Goal: Check status

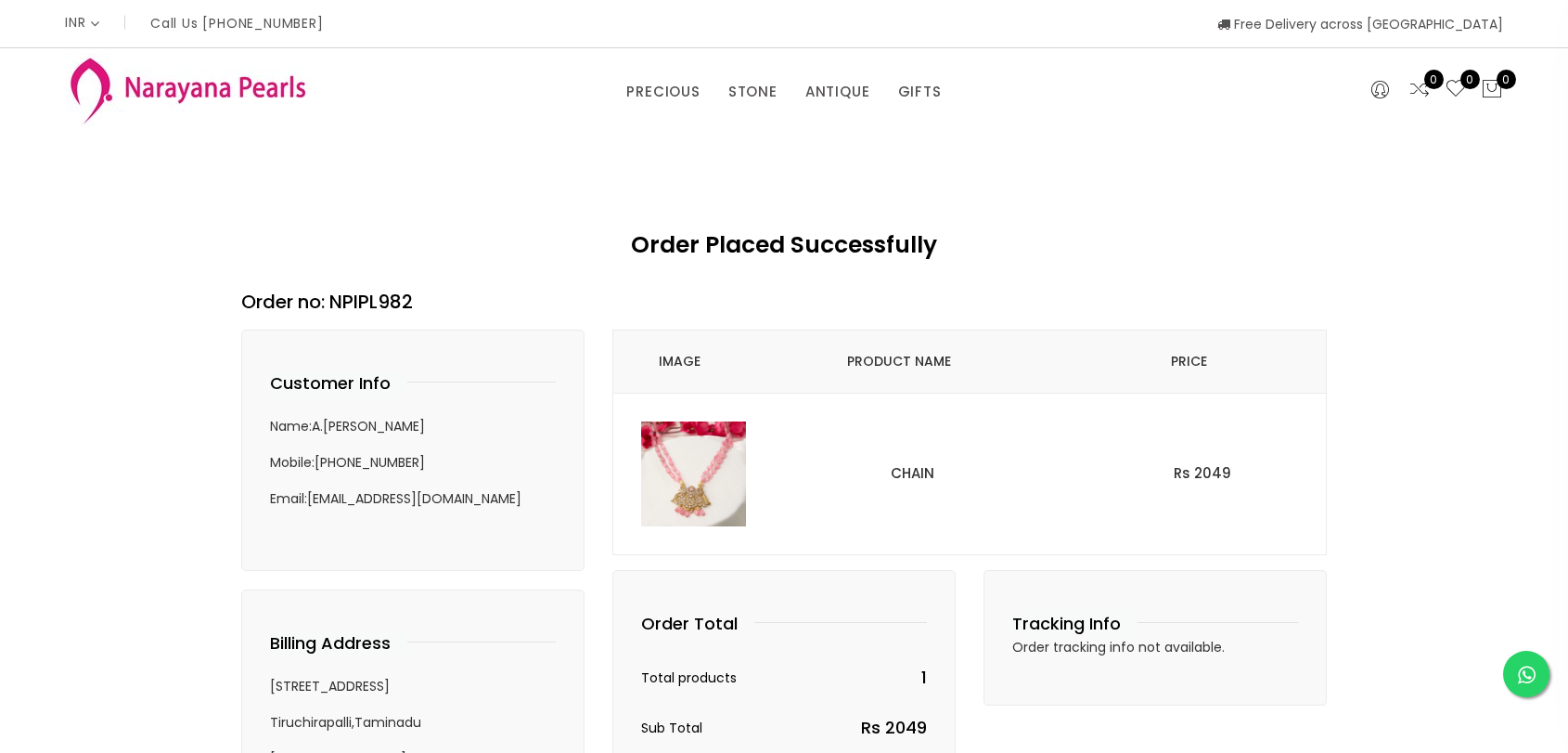
select select "INR"
